Goal: Task Accomplishment & Management: Manage account settings

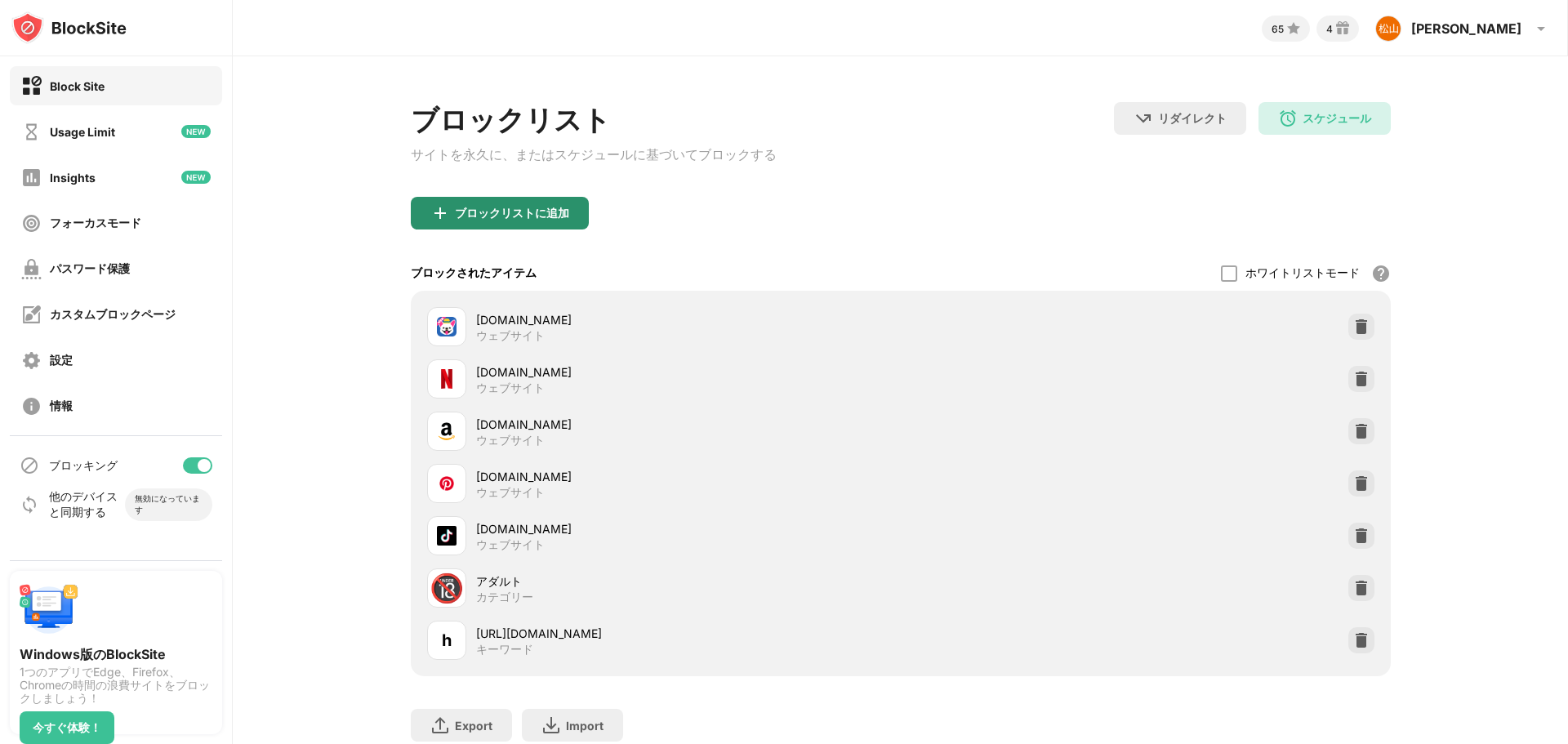
click at [536, 228] on div "ブロックリストに追加" at bounding box center [499, 213] width 178 height 33
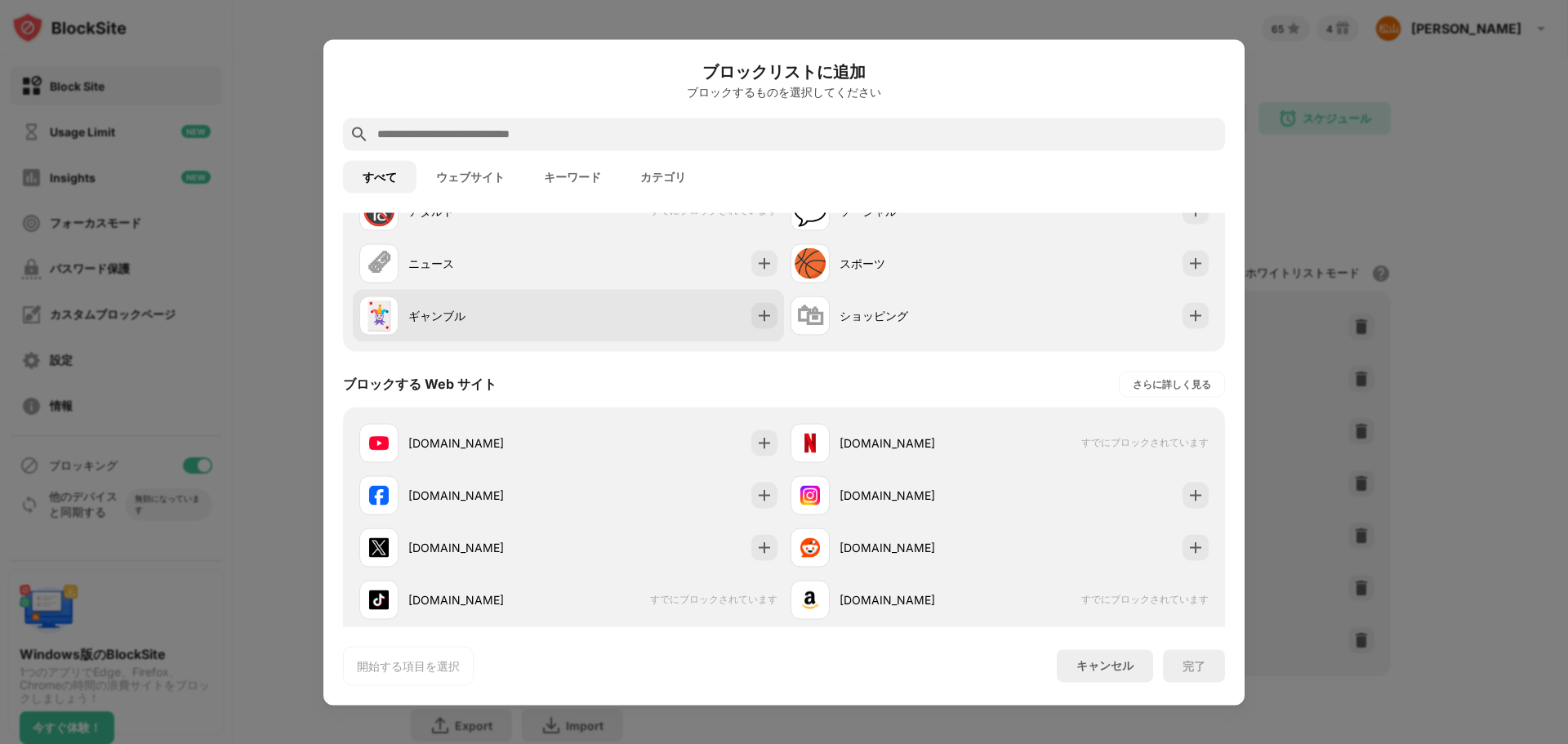
scroll to position [326, 0]
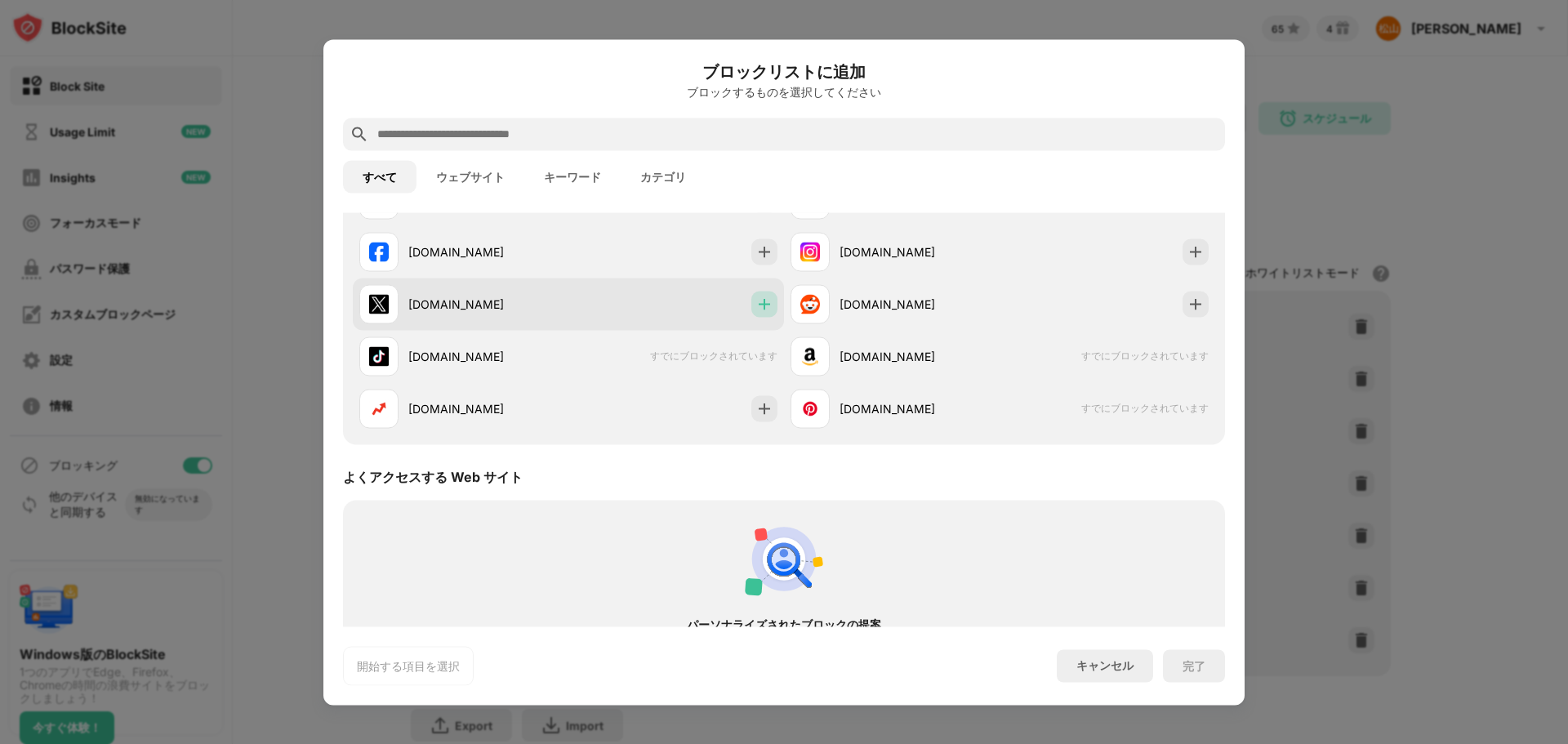
click at [759, 306] on img at bounding box center [764, 303] width 16 height 16
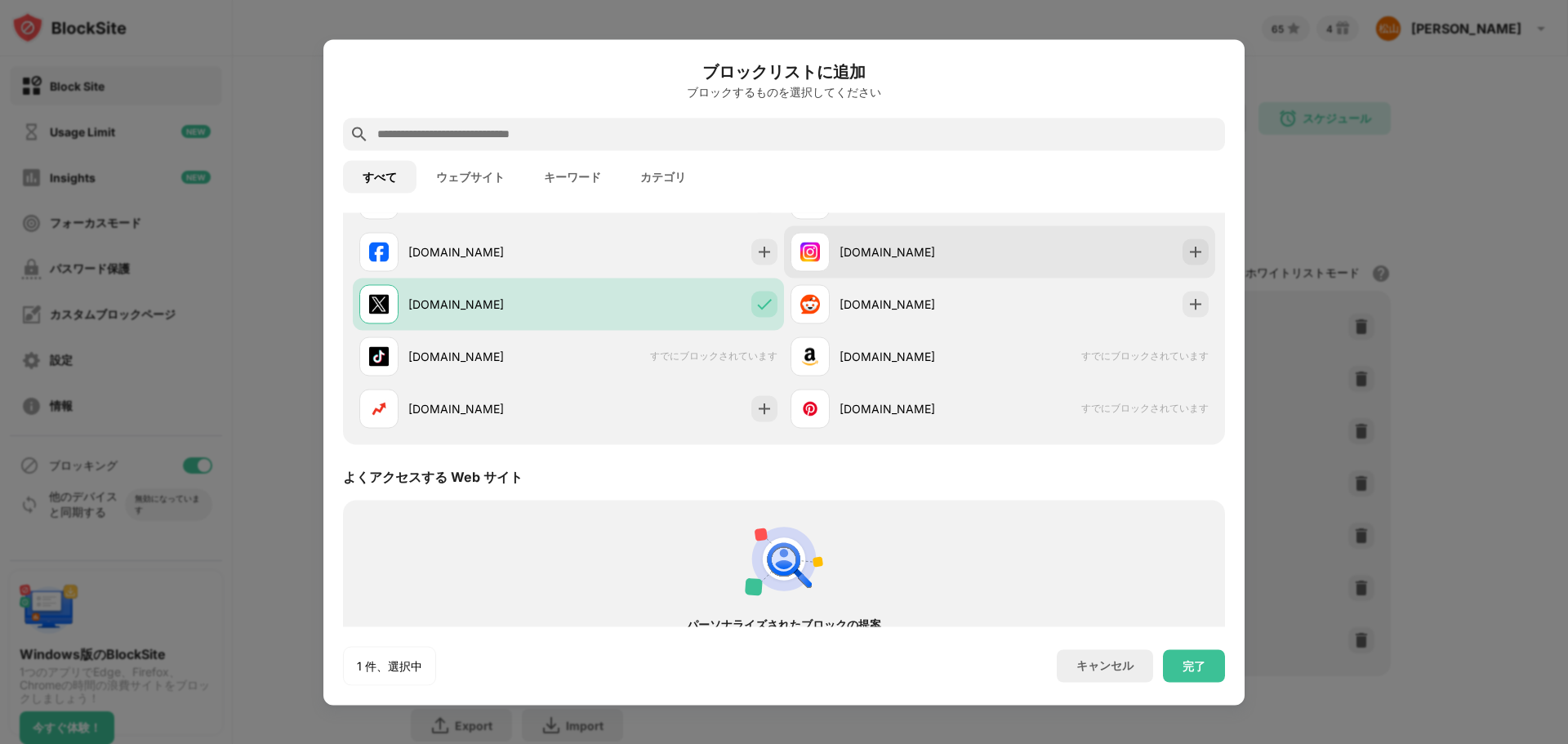
click at [1202, 256] on div "[DOMAIN_NAME]" at bounding box center [999, 251] width 431 height 52
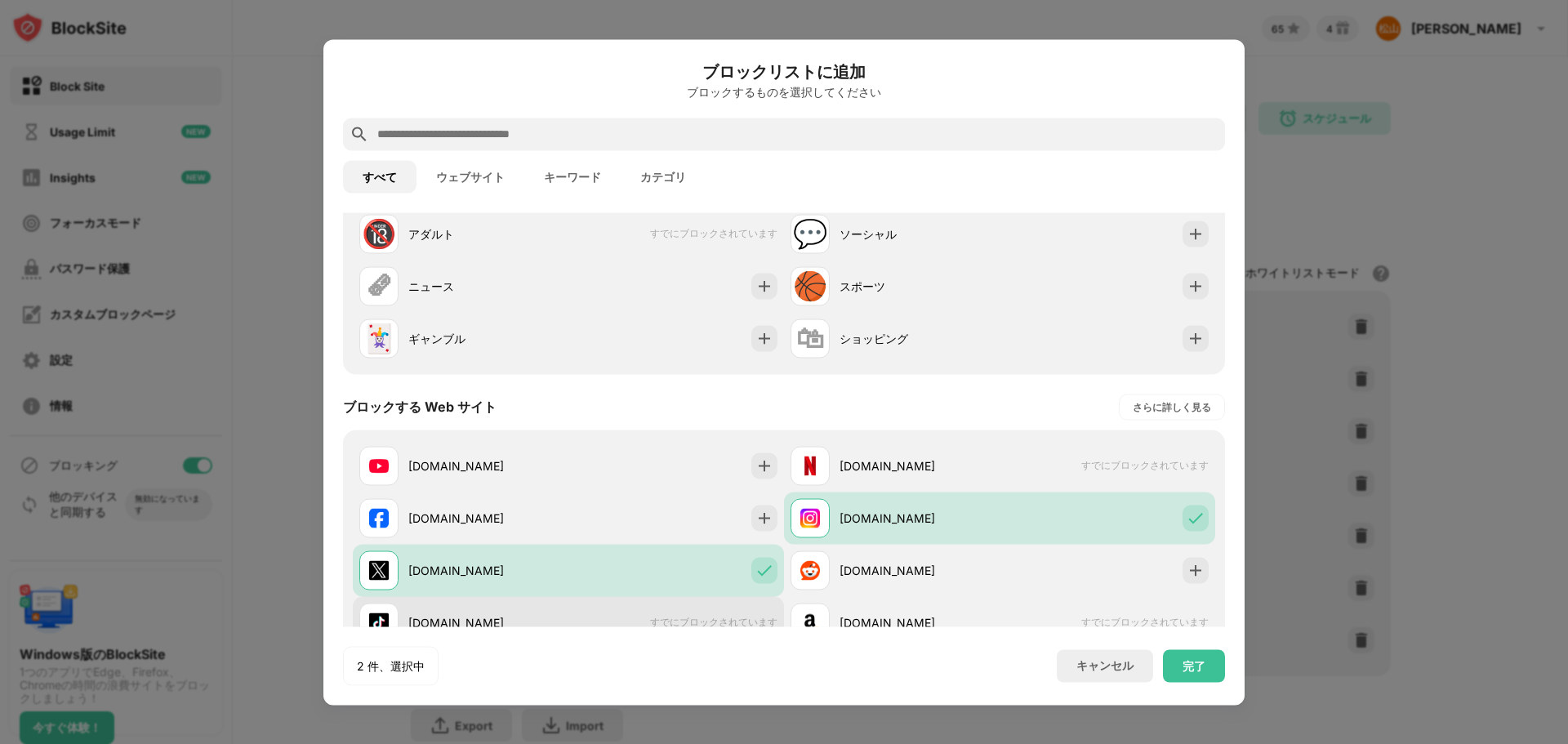
scroll to position [0, 0]
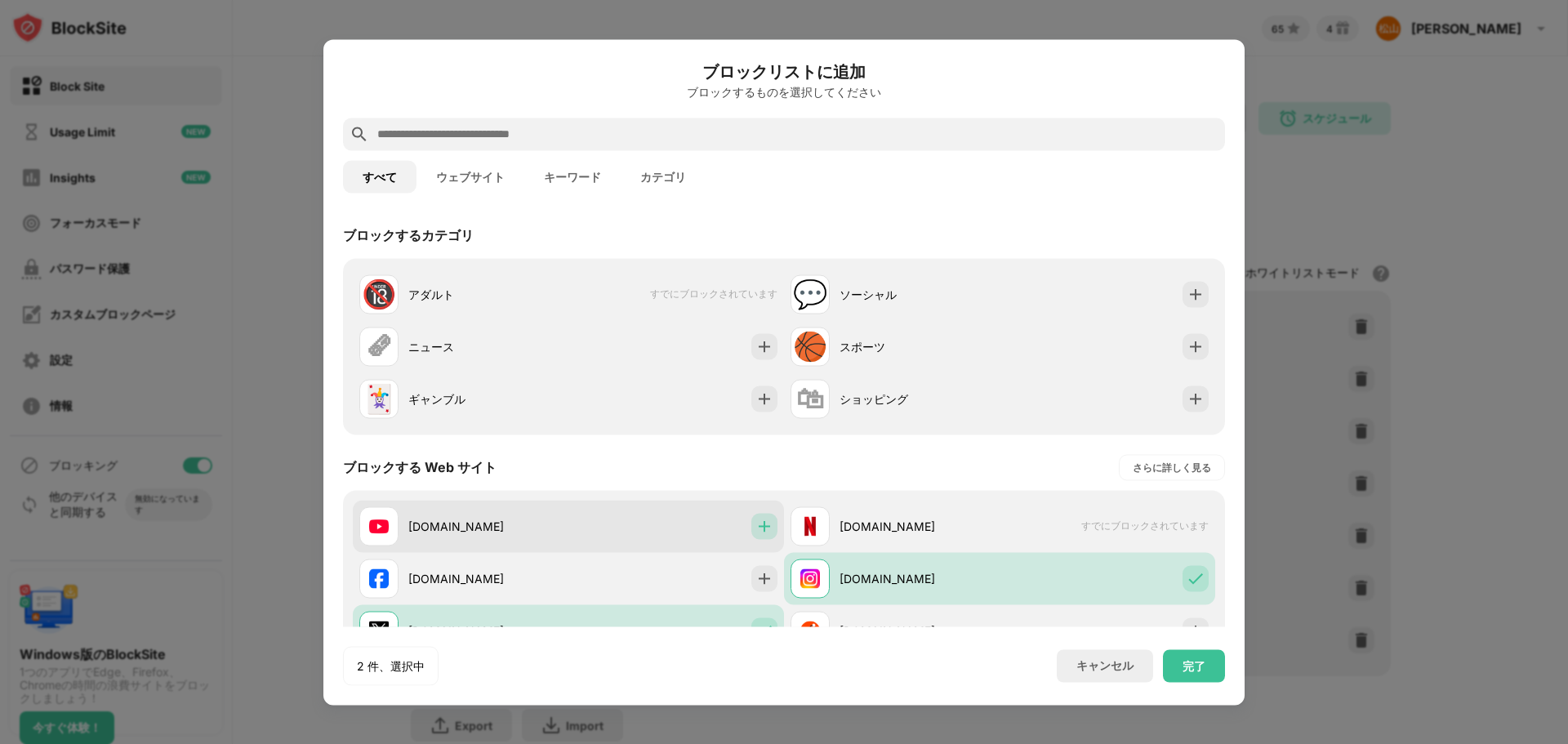
click at [752, 528] on div at bounding box center [764, 526] width 26 height 26
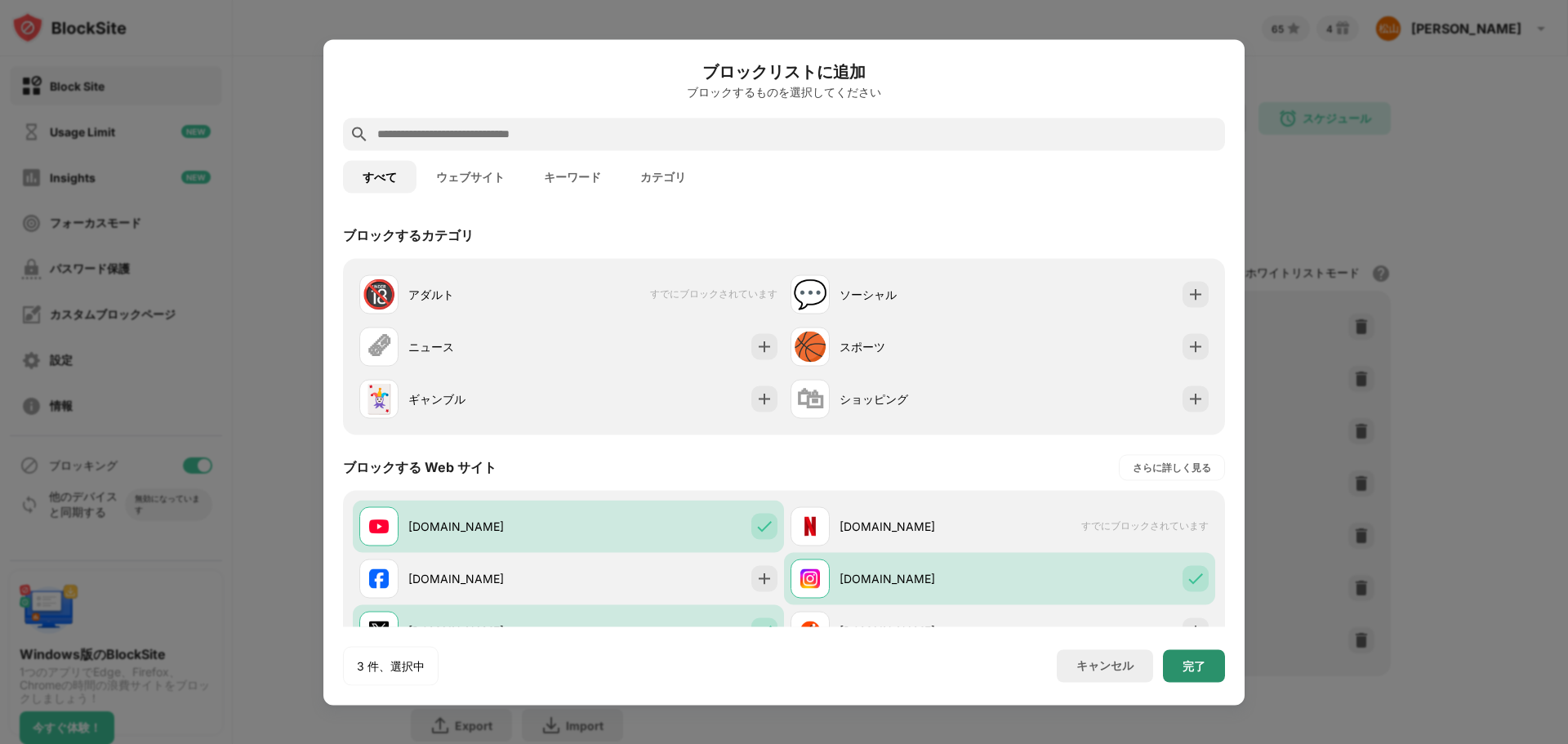
click at [1194, 672] on div "完了" at bounding box center [1194, 665] width 62 height 33
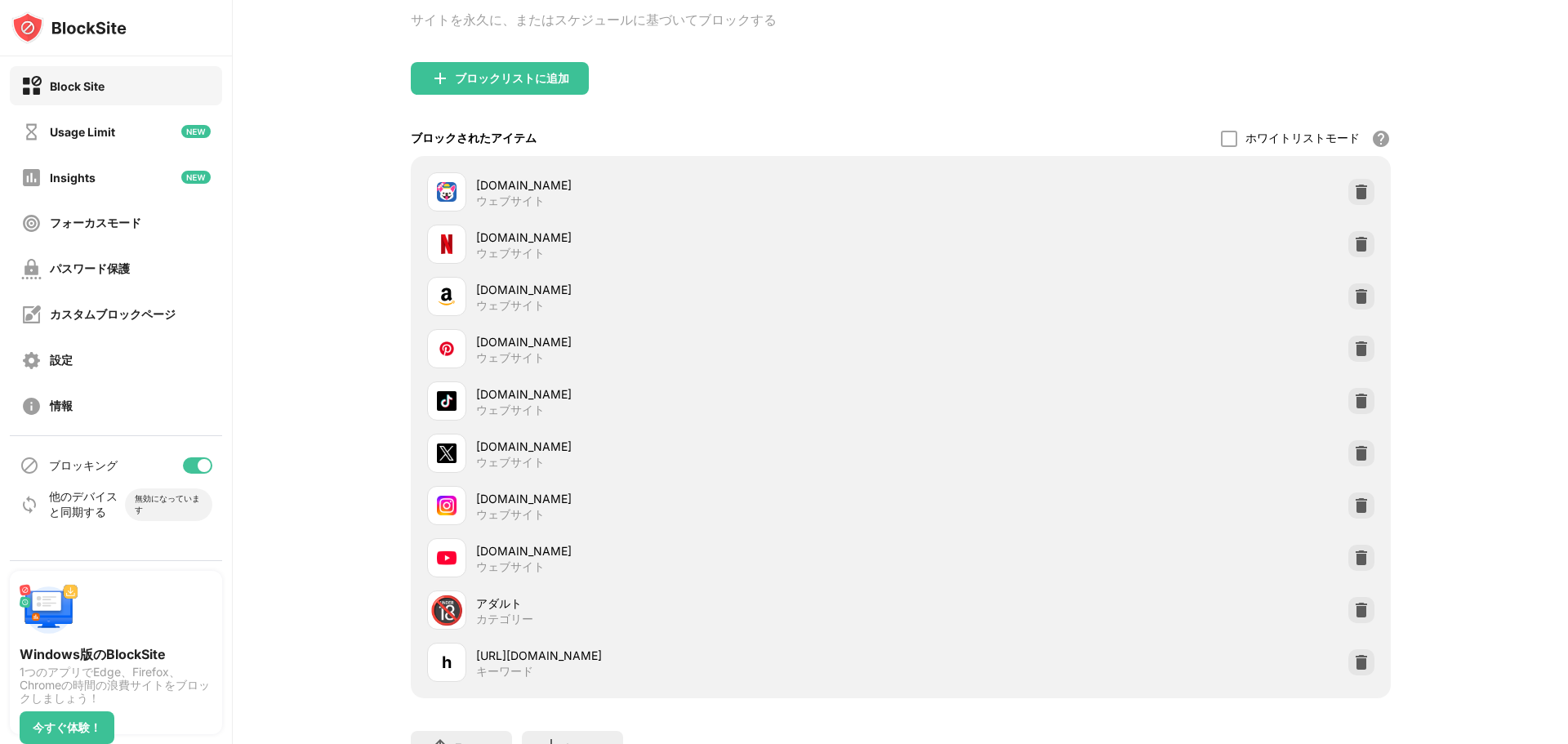
scroll to position [163, 0]
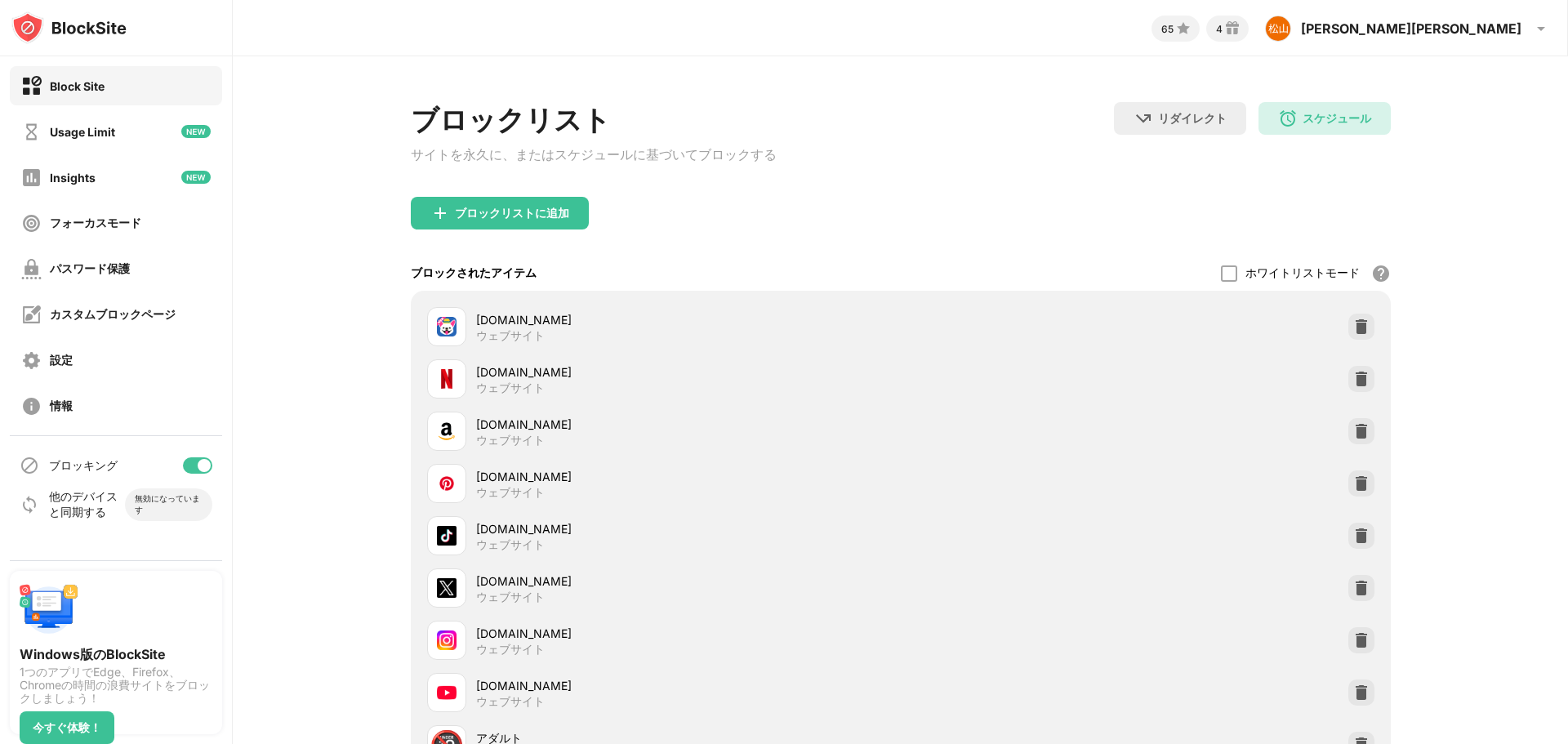
click at [1321, 117] on div "スケジュール" at bounding box center [1337, 119] width 69 height 15
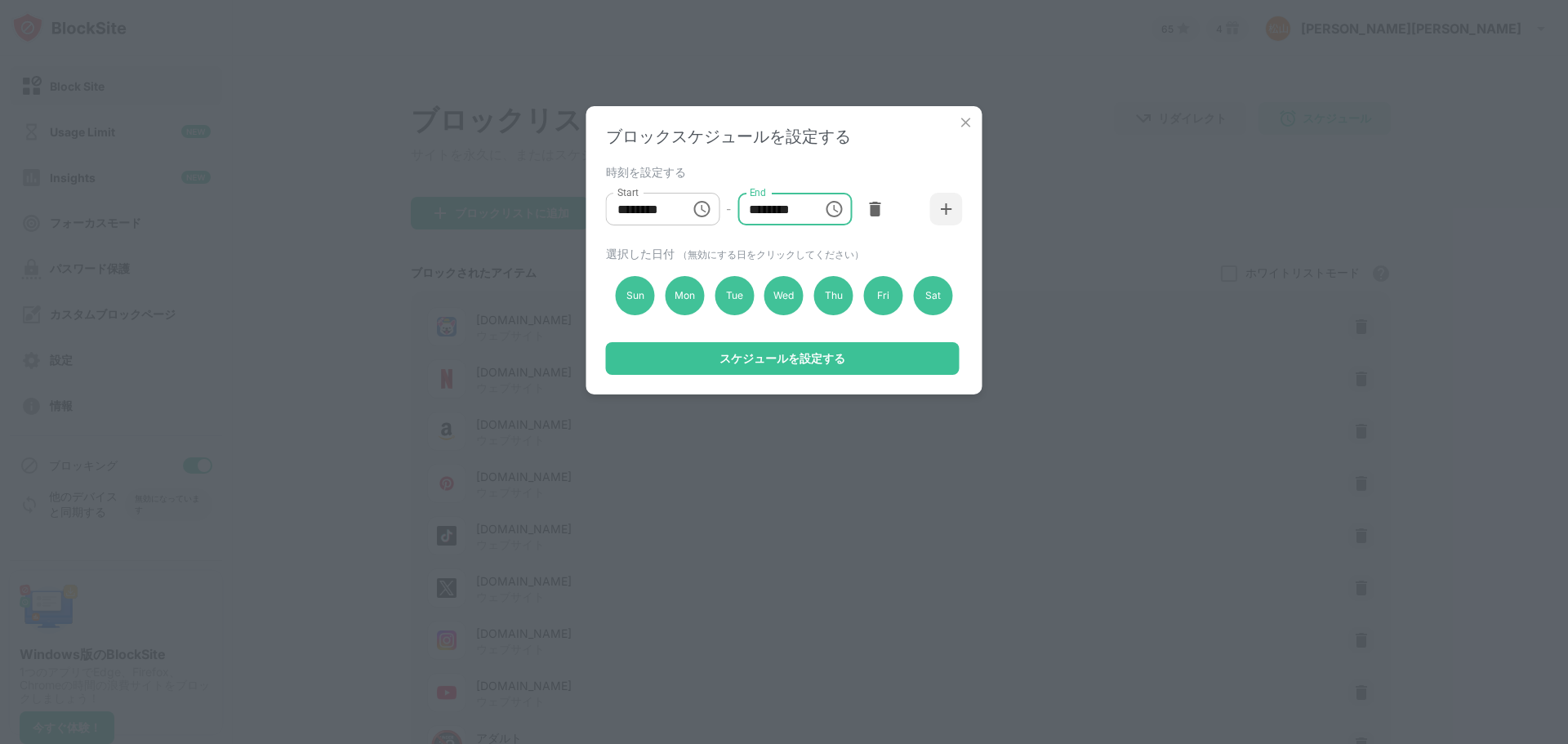
click at [808, 213] on input "********" at bounding box center [775, 208] width 74 height 33
type input "********"
click at [909, 361] on div "スケジュールを設定する" at bounding box center [782, 358] width 354 height 33
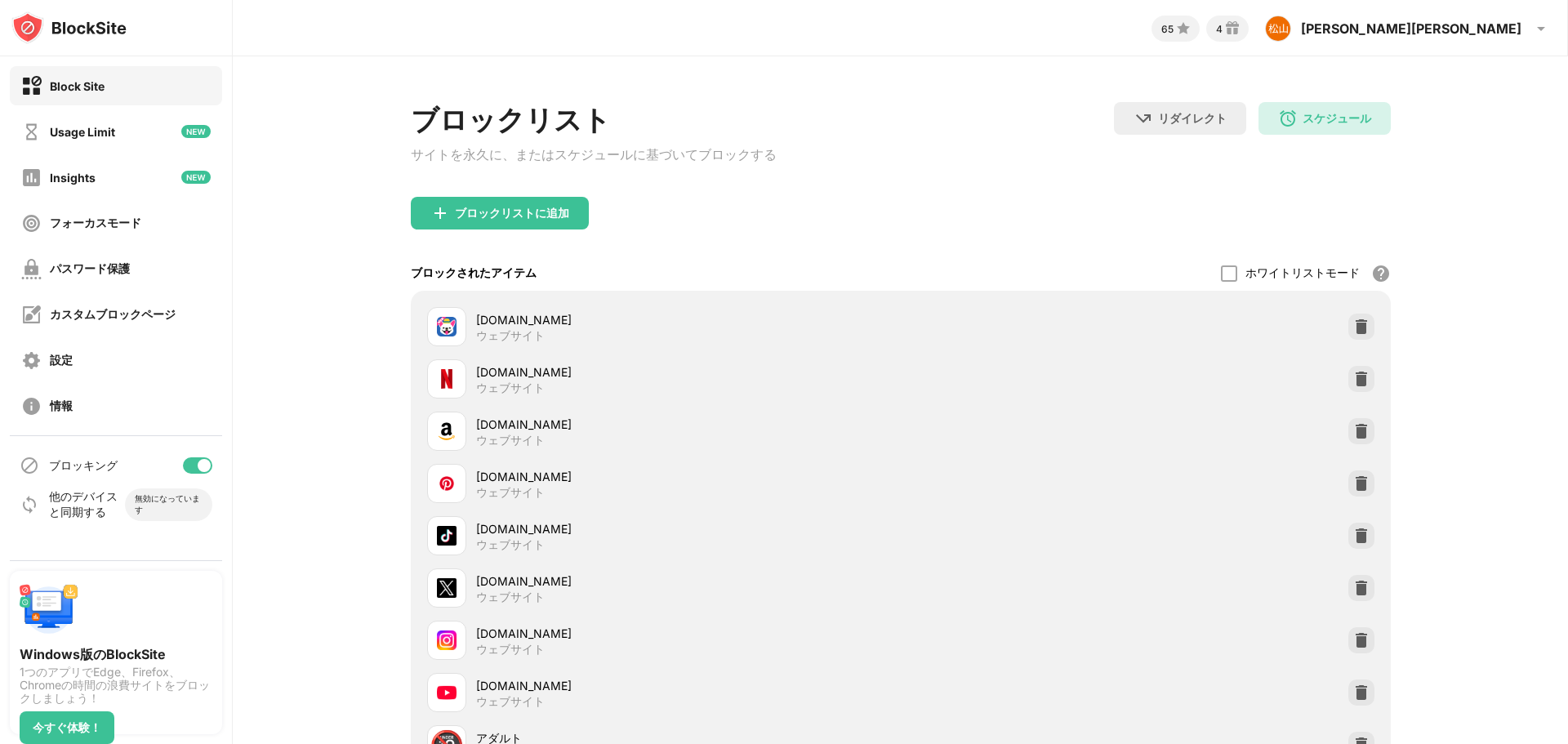
click at [1024, 151] on div "ブロックリスト サイトを永久に、またはスケジュールに基づいてブロックする リダイレクト クリックしてリダイレクトのウェブサイトを設定する スケジュール 00:…" at bounding box center [900, 149] width 980 height 94
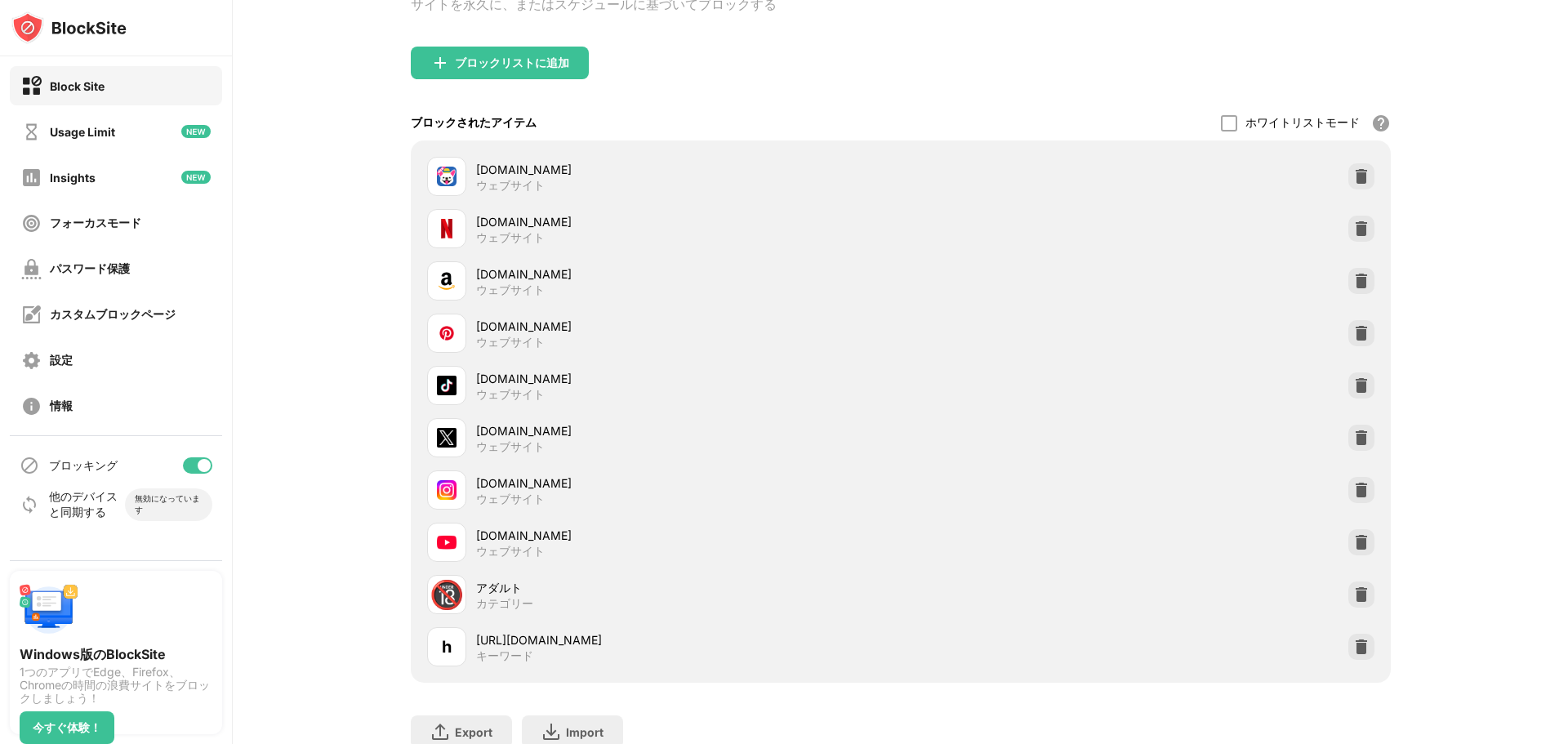
scroll to position [163, 0]
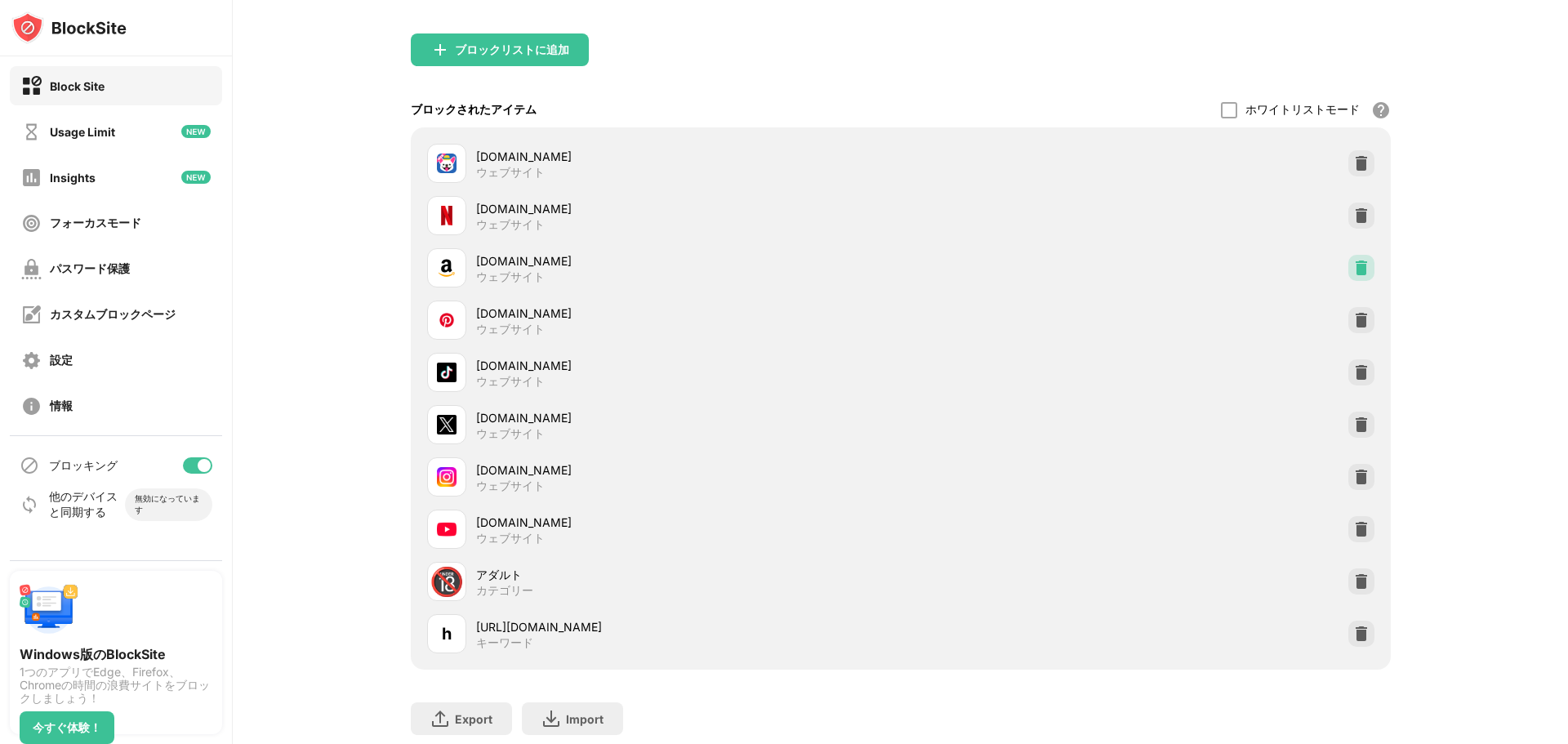
click at [1353, 274] on img at bounding box center [1360, 267] width 16 height 16
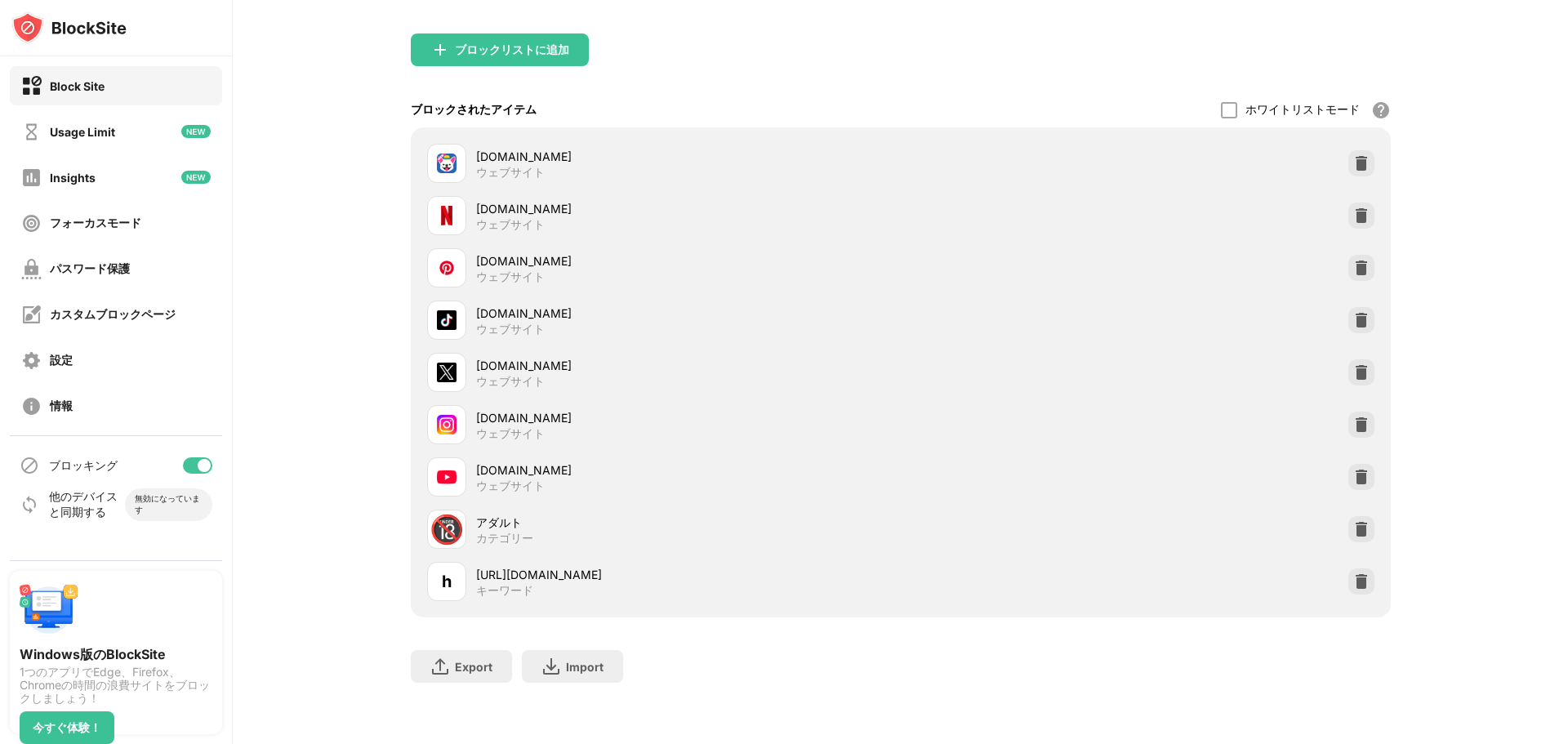
click at [1348, 281] on div at bounding box center [1361, 268] width 26 height 26
